Goal: Information Seeking & Learning: Learn about a topic

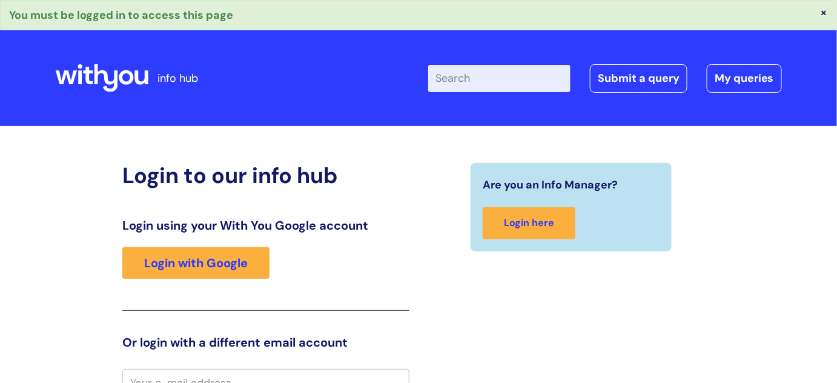
click at [826, 12] on button "×" at bounding box center [824, 12] width 7 height 11
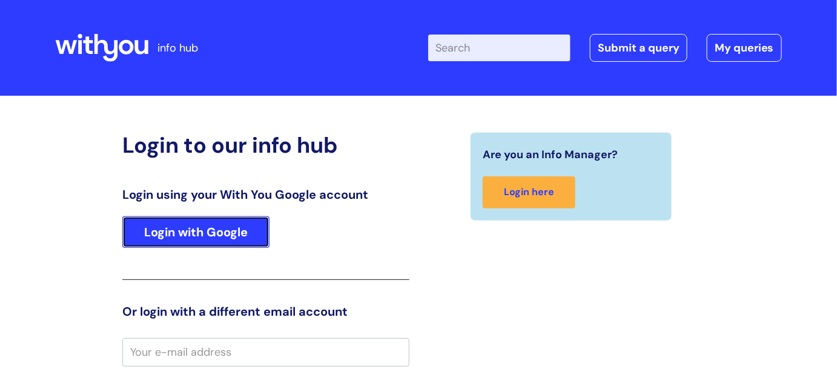
click at [228, 230] on link "Login with Google" at bounding box center [195, 232] width 147 height 32
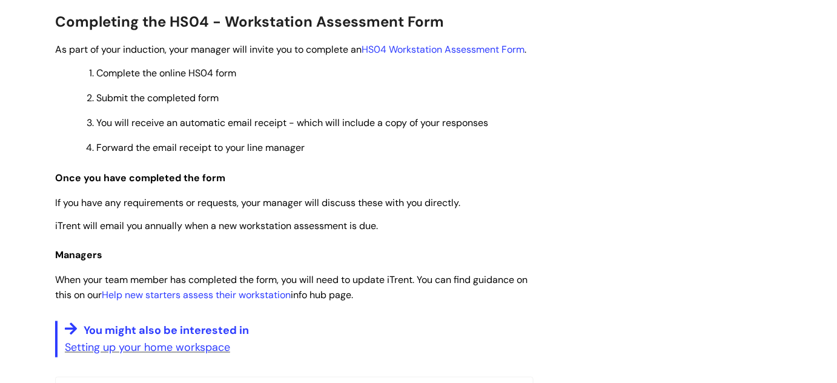
scroll to position [440, 0]
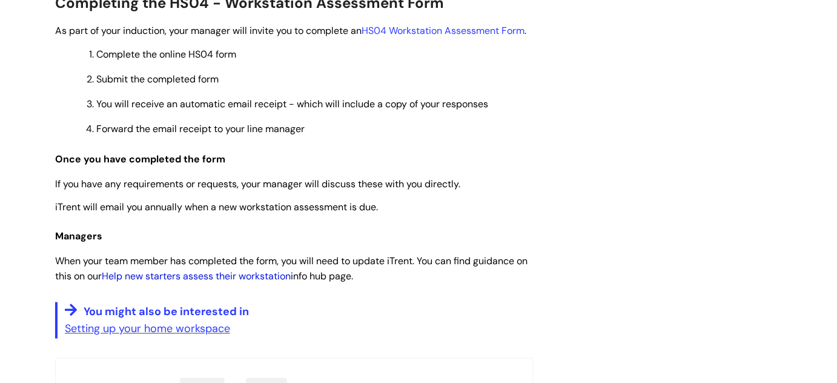
click at [267, 282] on link "Help new starters assess their workstation" at bounding box center [196, 276] width 189 height 13
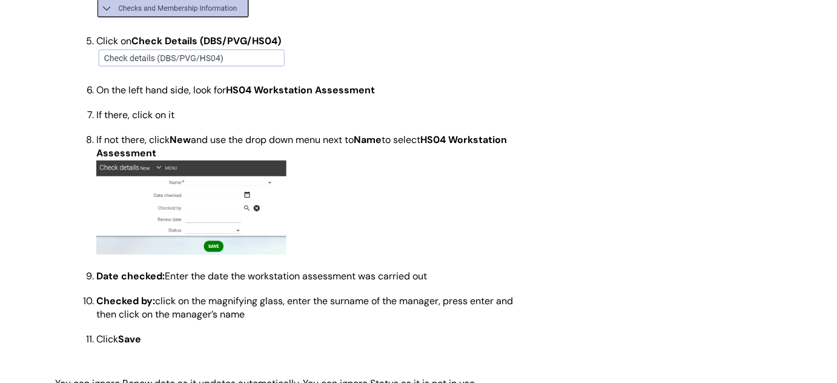
scroll to position [715, 0]
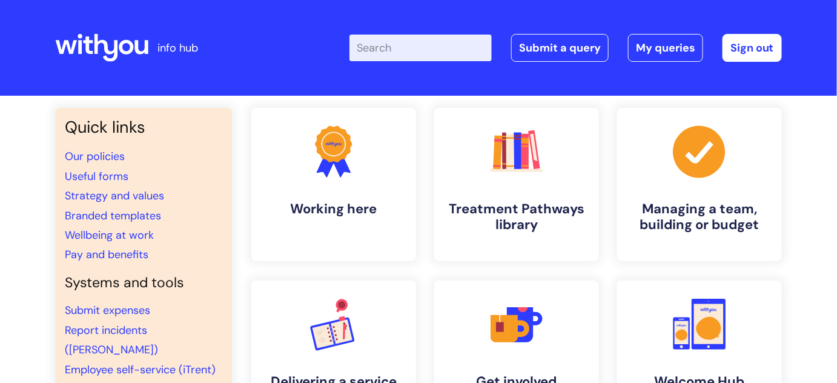
click at [436, 37] on input "Enter your search term here..." at bounding box center [421, 48] width 142 height 27
type input "Hs04"
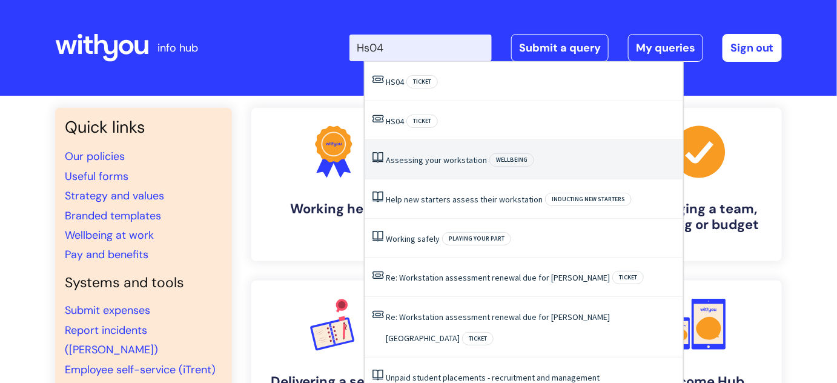
click at [427, 164] on link "Assessing your workstation" at bounding box center [436, 159] width 101 height 11
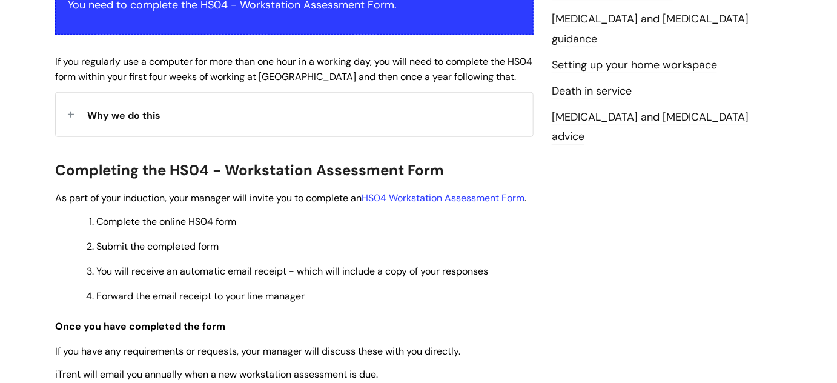
scroll to position [275, 0]
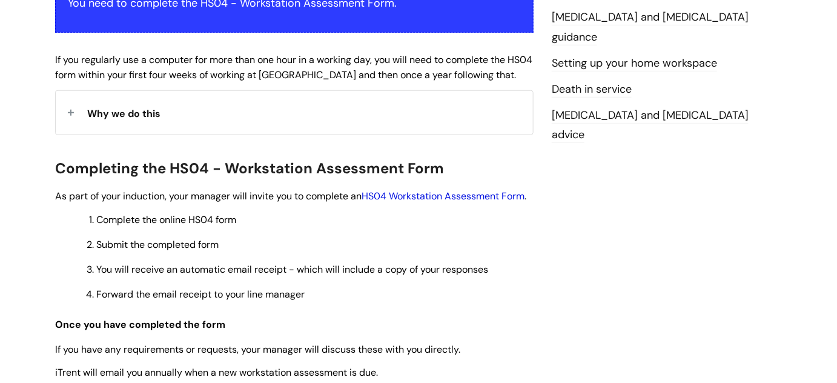
click at [439, 196] on link "HS04 Workstation Assessment Form" at bounding box center [443, 196] width 163 height 13
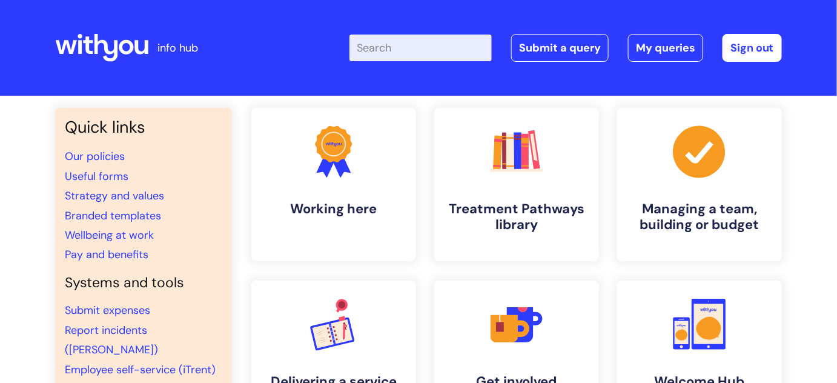
click at [426, 48] on input "Enter your search term here..." at bounding box center [421, 48] width 142 height 27
type input "hs04"
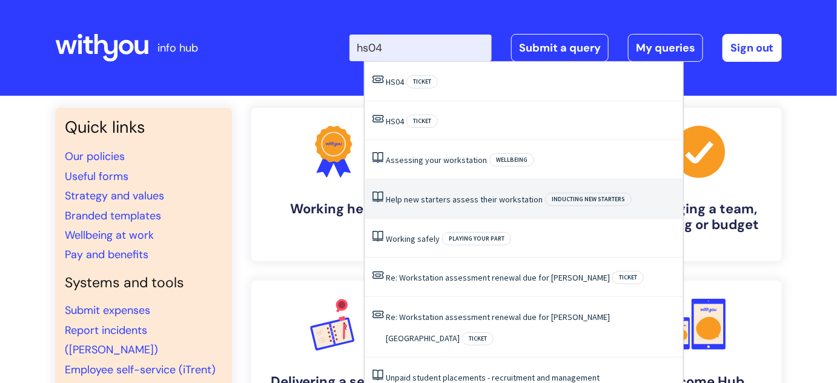
click at [429, 195] on link "Help new starters assess their workstation" at bounding box center [464, 199] width 157 height 11
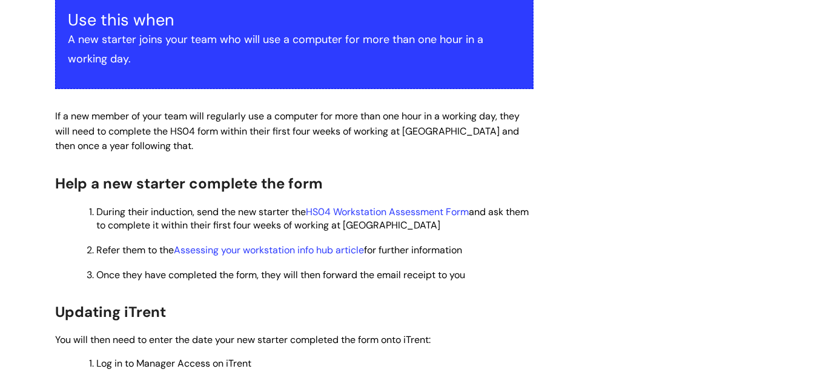
scroll to position [275, 0]
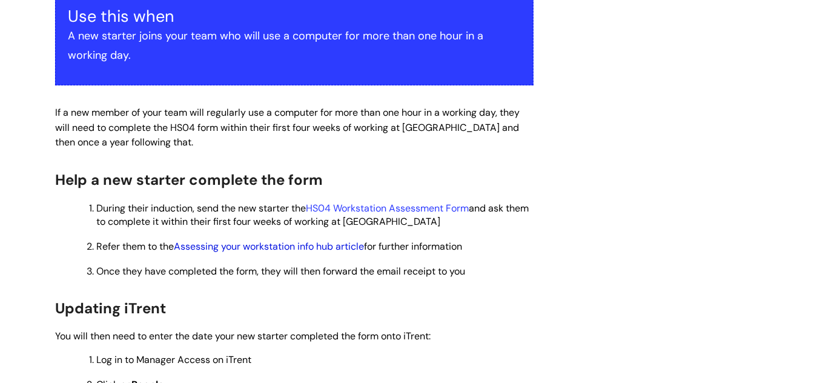
click at [331, 244] on link "Assessing your workstation info hub article" at bounding box center [269, 246] width 190 height 13
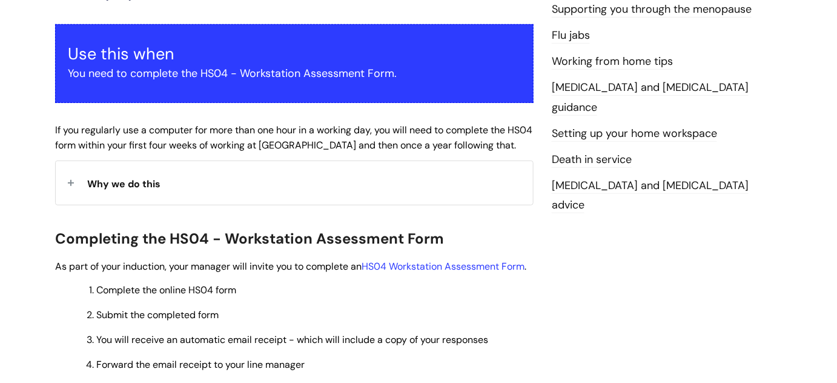
scroll to position [207, 0]
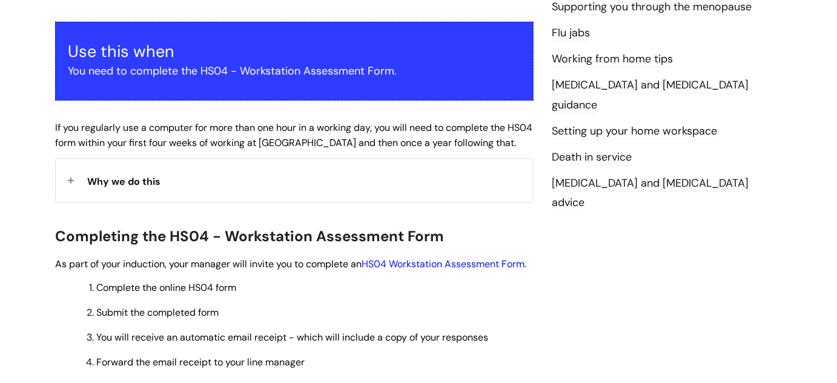
drag, startPoint x: 425, startPoint y: 264, endPoint x: 390, endPoint y: 262, distance: 34.6
click at [393, 262] on link "HS04 Workstation Assessment Form" at bounding box center [443, 263] width 163 height 13
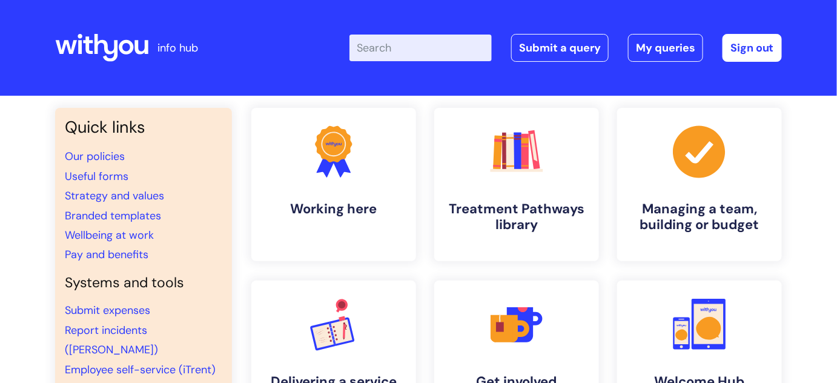
click at [417, 41] on input "Enter your search term here..." at bounding box center [421, 48] width 142 height 27
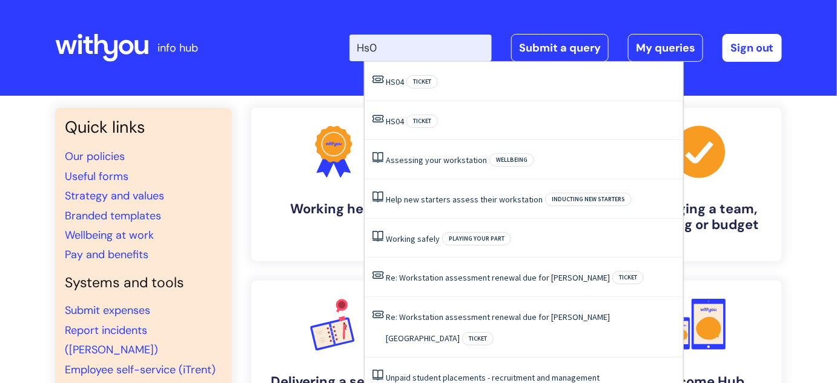
type input "Hs04"
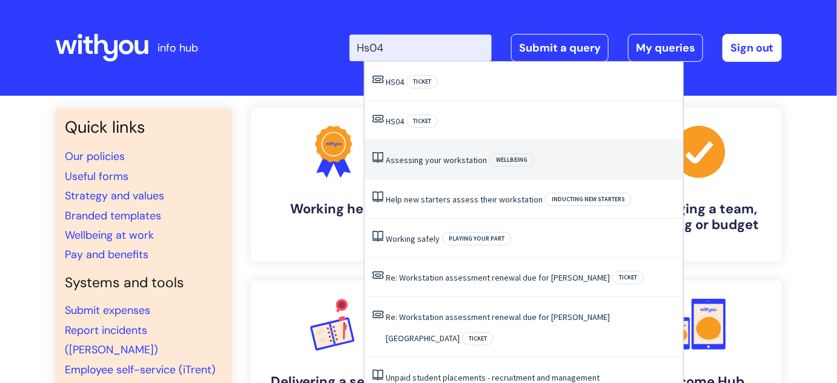
click at [428, 162] on link "Assessing your workstation" at bounding box center [436, 159] width 101 height 11
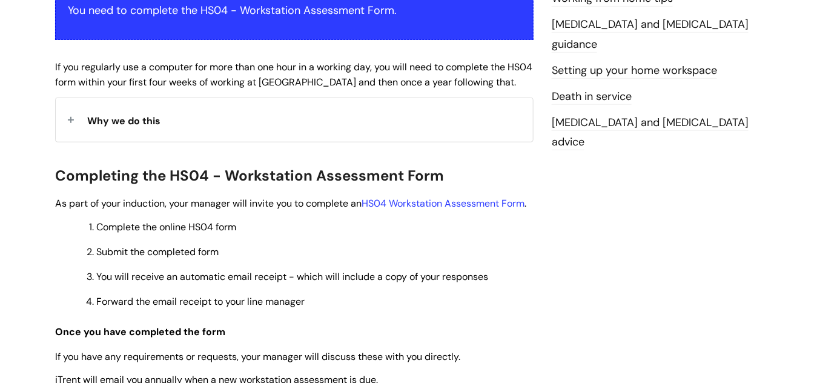
scroll to position [275, 0]
